Goal: Obtain resource: Download file/media

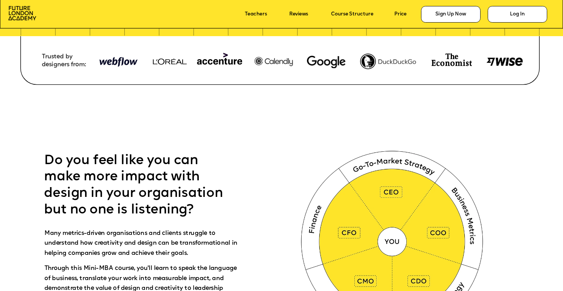
scroll to position [344, 0]
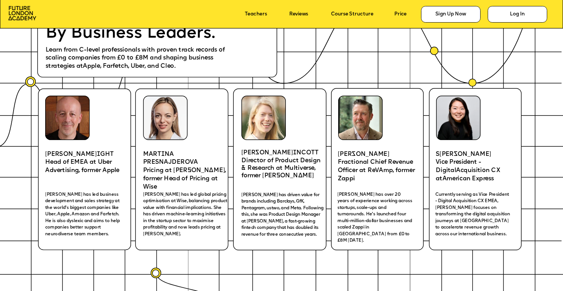
scroll to position [1154, 0]
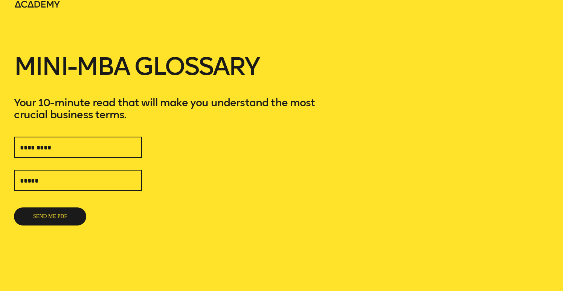
scroll to position [12, 0]
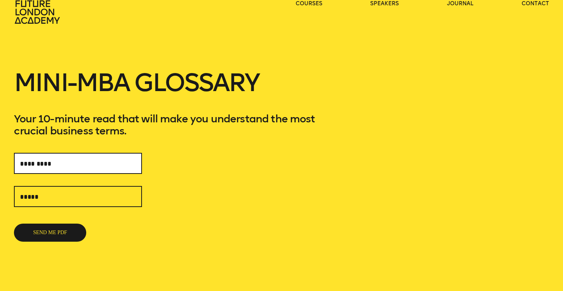
click at [76, 172] on input "text" at bounding box center [78, 163] width 128 height 21
type input "*"
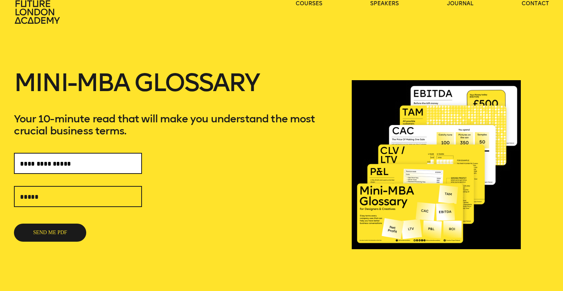
type input "**********"
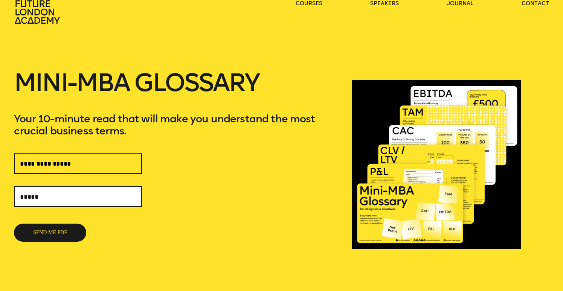
click at [78, 204] on input "text" at bounding box center [78, 196] width 128 height 21
type input "**********"
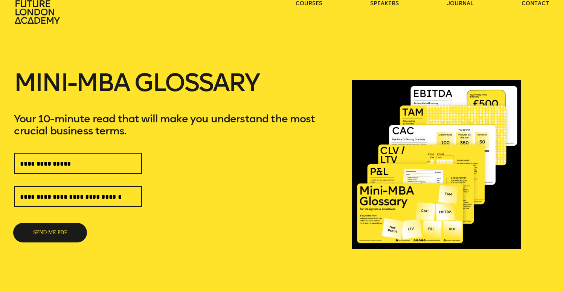
click at [44, 230] on button "SEND ME PDF" at bounding box center [50, 233] width 72 height 18
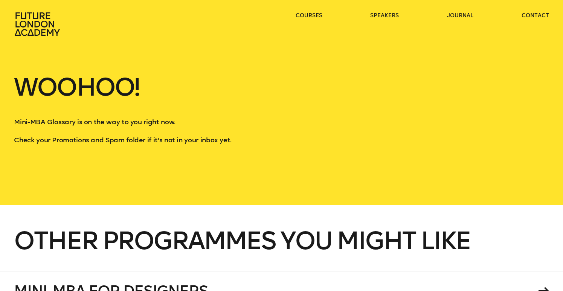
click at [50, 30] on icon at bounding box center [38, 24] width 48 height 24
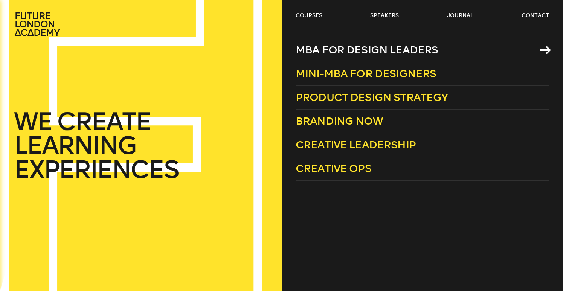
click at [331, 51] on span "MBA for Design Leaders" at bounding box center [366, 50] width 143 height 12
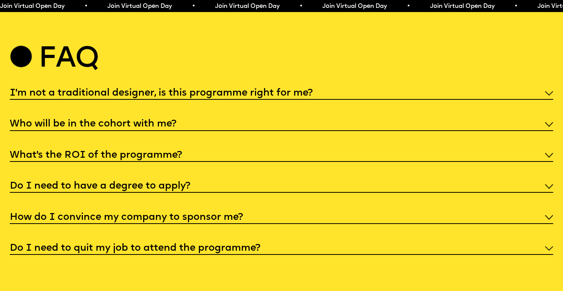
scroll to position [2911, 0]
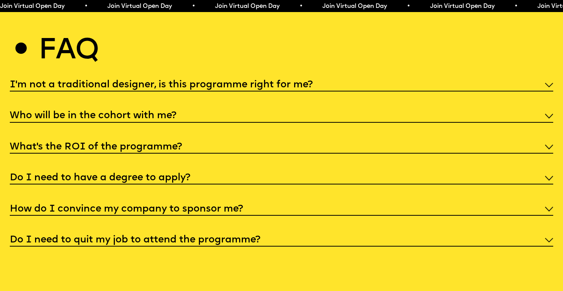
click at [251, 236] on h5 "Do I need to quit my job to attend the programme?" at bounding box center [135, 240] width 250 height 8
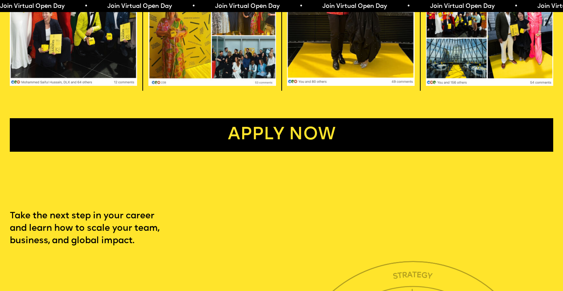
scroll to position [1647, 0]
